Goal: Find specific page/section: Find specific page/section

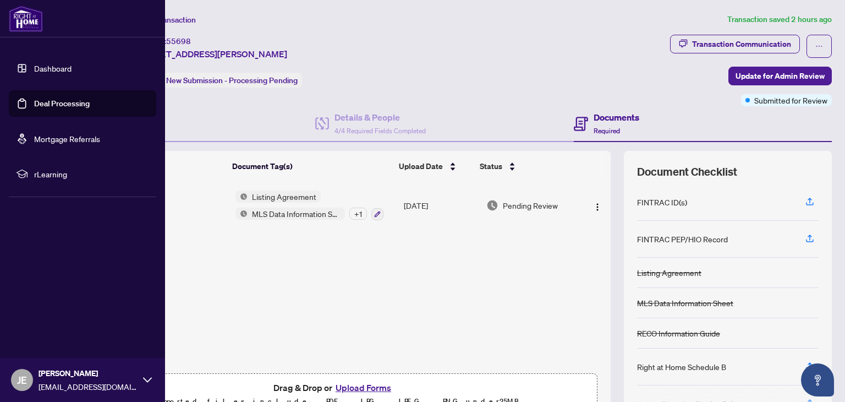
click at [42, 72] on link "Dashboard" at bounding box center [52, 68] width 37 height 10
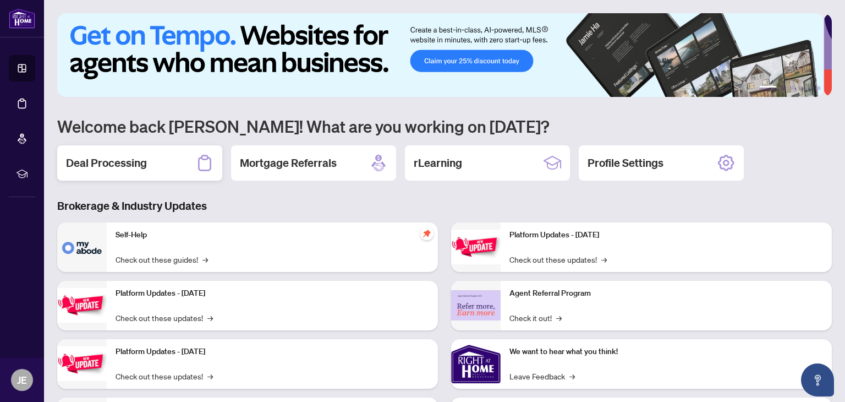
click at [140, 170] on div "Deal Processing" at bounding box center [139, 162] width 165 height 35
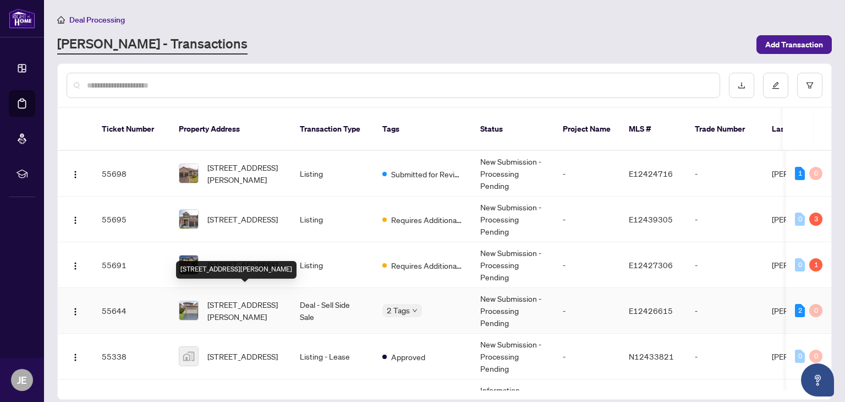
click at [234, 304] on span "[STREET_ADDRESS][PERSON_NAME]" at bounding box center [244, 310] width 75 height 24
